Goal: Find specific page/section

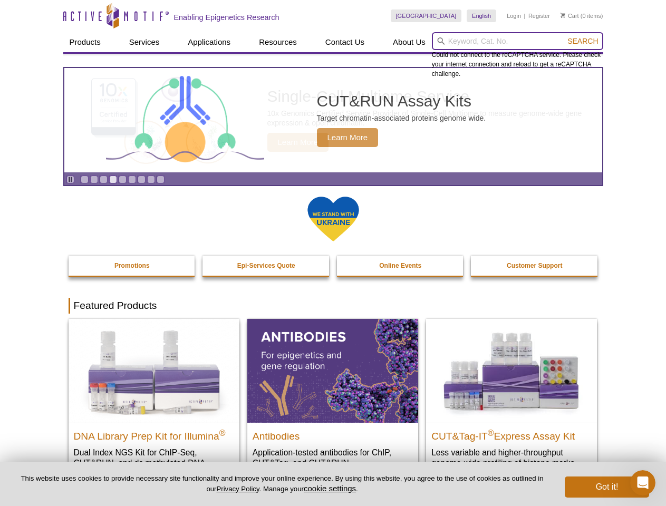
click at [517, 41] on input "search" at bounding box center [517, 41] width 171 height 18
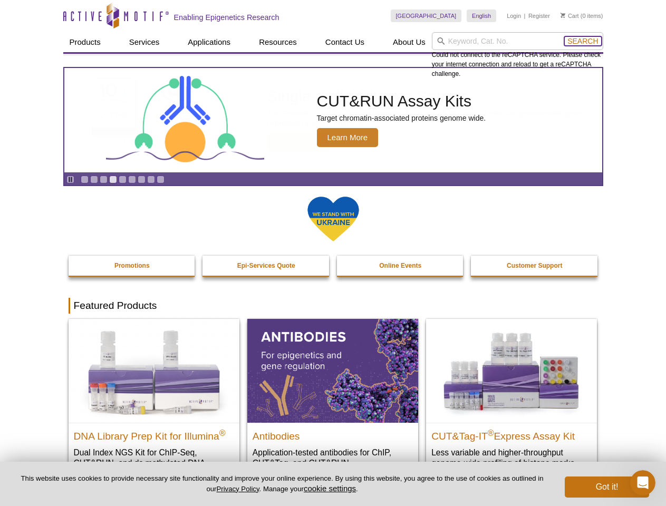
click at [582, 41] on span "Search" at bounding box center [582, 41] width 31 height 8
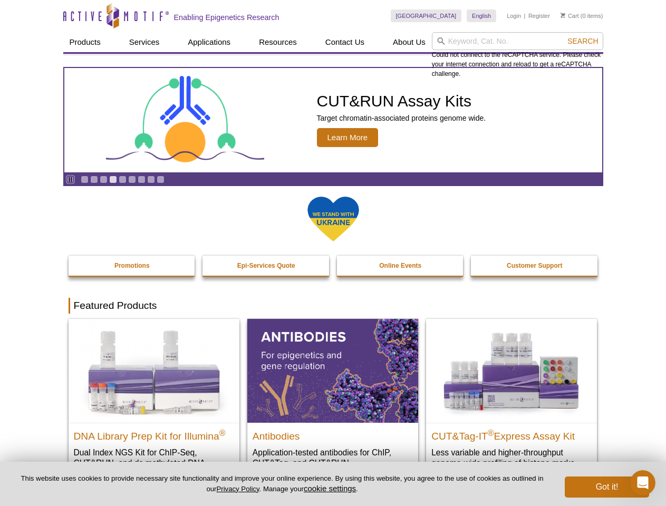
click at [70, 179] on icon "Pause" at bounding box center [70, 179] width 7 height 7
click at [84, 179] on link "Go to slide 1" at bounding box center [85, 179] width 8 height 8
click at [94, 179] on link "Go to slide 2" at bounding box center [94, 179] width 8 height 8
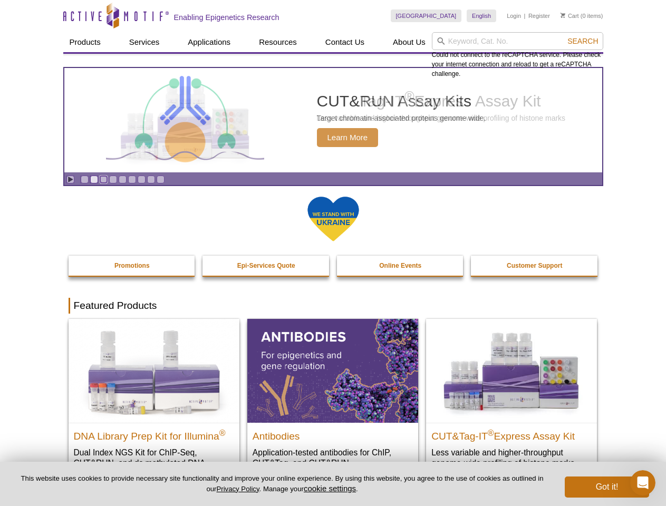
click at [103, 179] on link "Go to slide 3" at bounding box center [104, 179] width 8 height 8
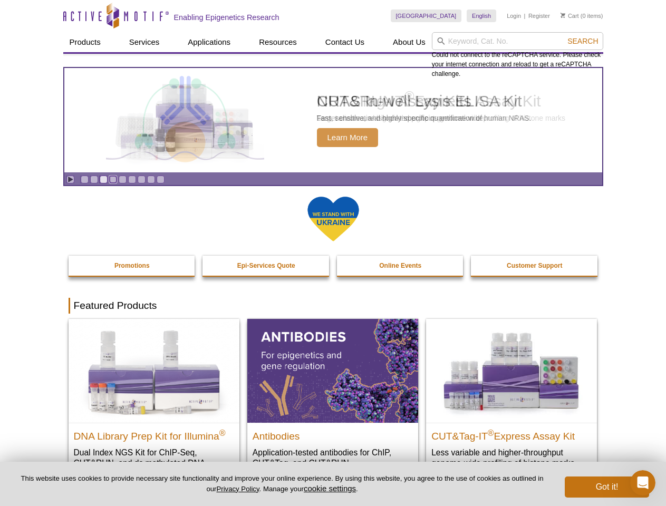
click at [113, 179] on link "Go to slide 4" at bounding box center [113, 179] width 8 height 8
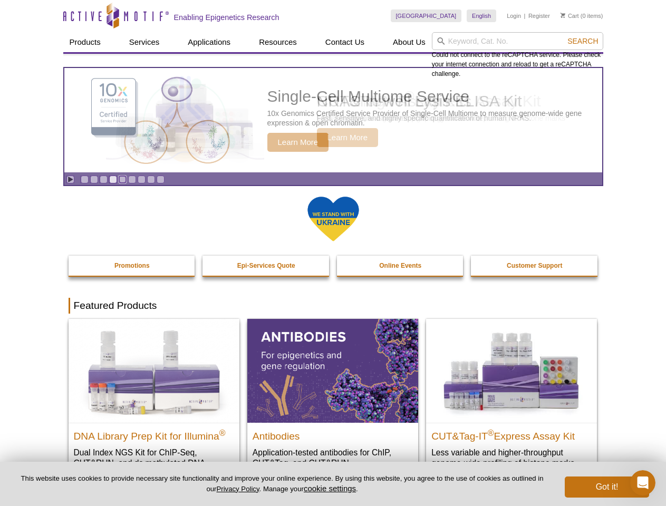
click at [122, 179] on link "Go to slide 5" at bounding box center [123, 179] width 8 height 8
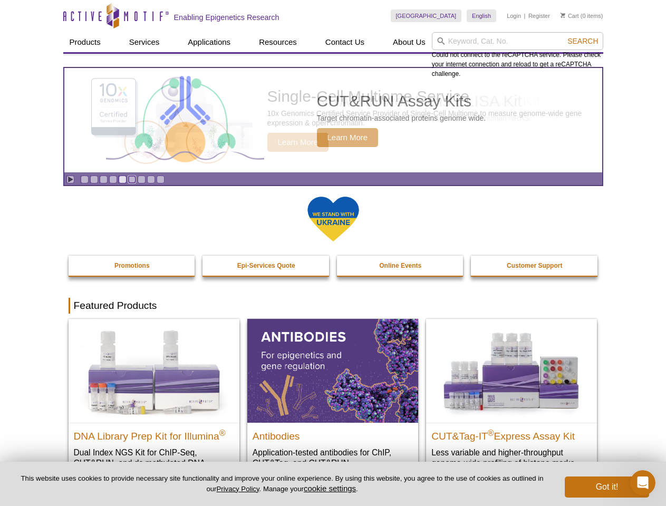
click at [132, 179] on link "Go to slide 6" at bounding box center [132, 179] width 8 height 8
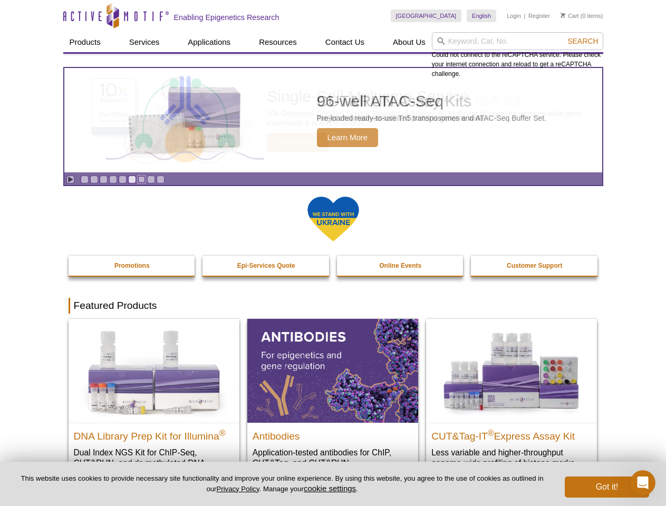
click at [141, 179] on link "Go to slide 7" at bounding box center [142, 179] width 8 height 8
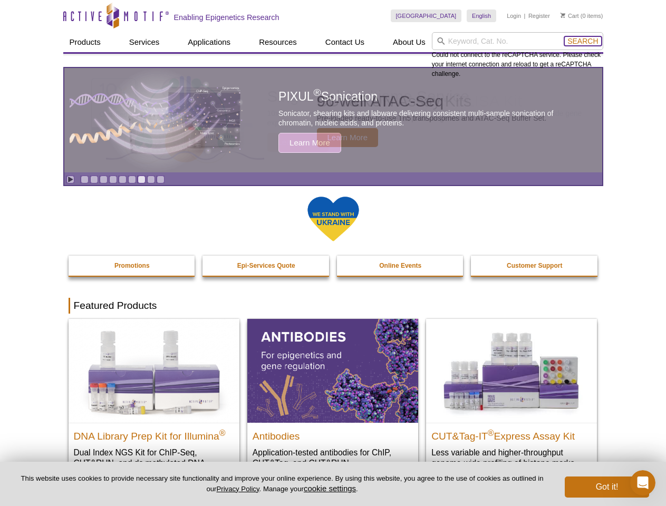
click at [582, 41] on span "Search" at bounding box center [582, 41] width 31 height 8
